Goal: Information Seeking & Learning: Compare options

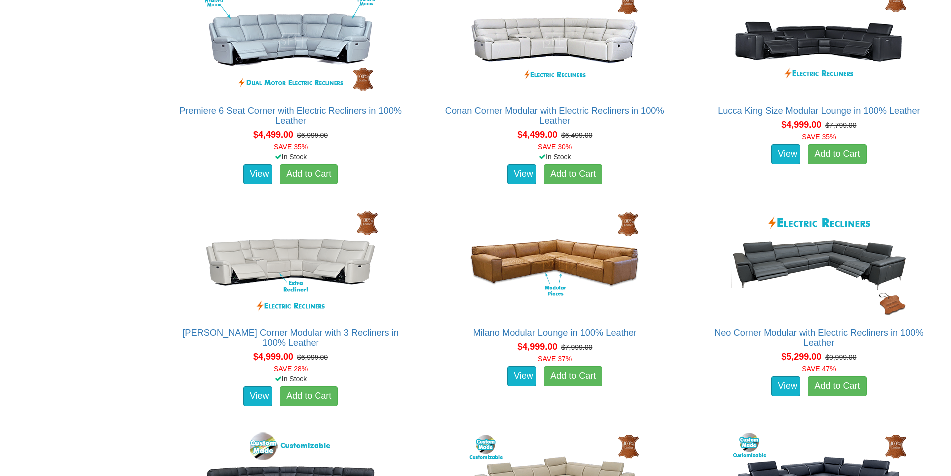
scroll to position [2330, 0]
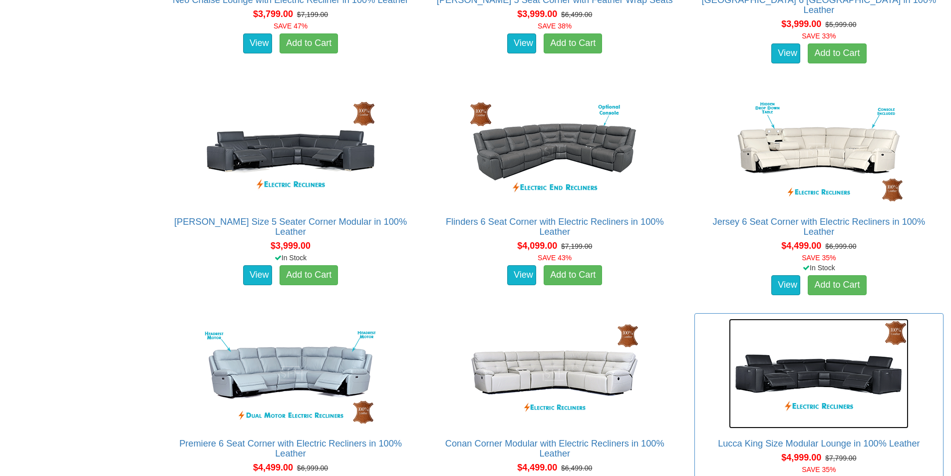
click at [809, 372] on img at bounding box center [819, 374] width 180 height 110
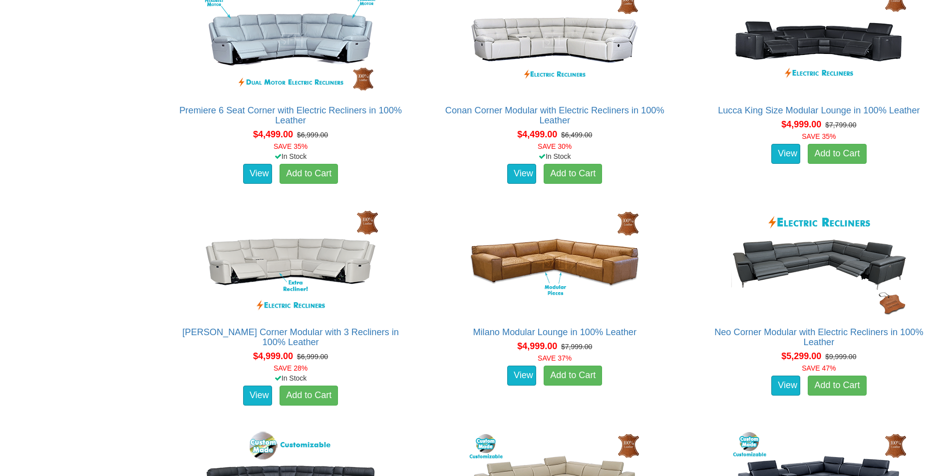
scroll to position [999, 0]
